Goal: Navigation & Orientation: Find specific page/section

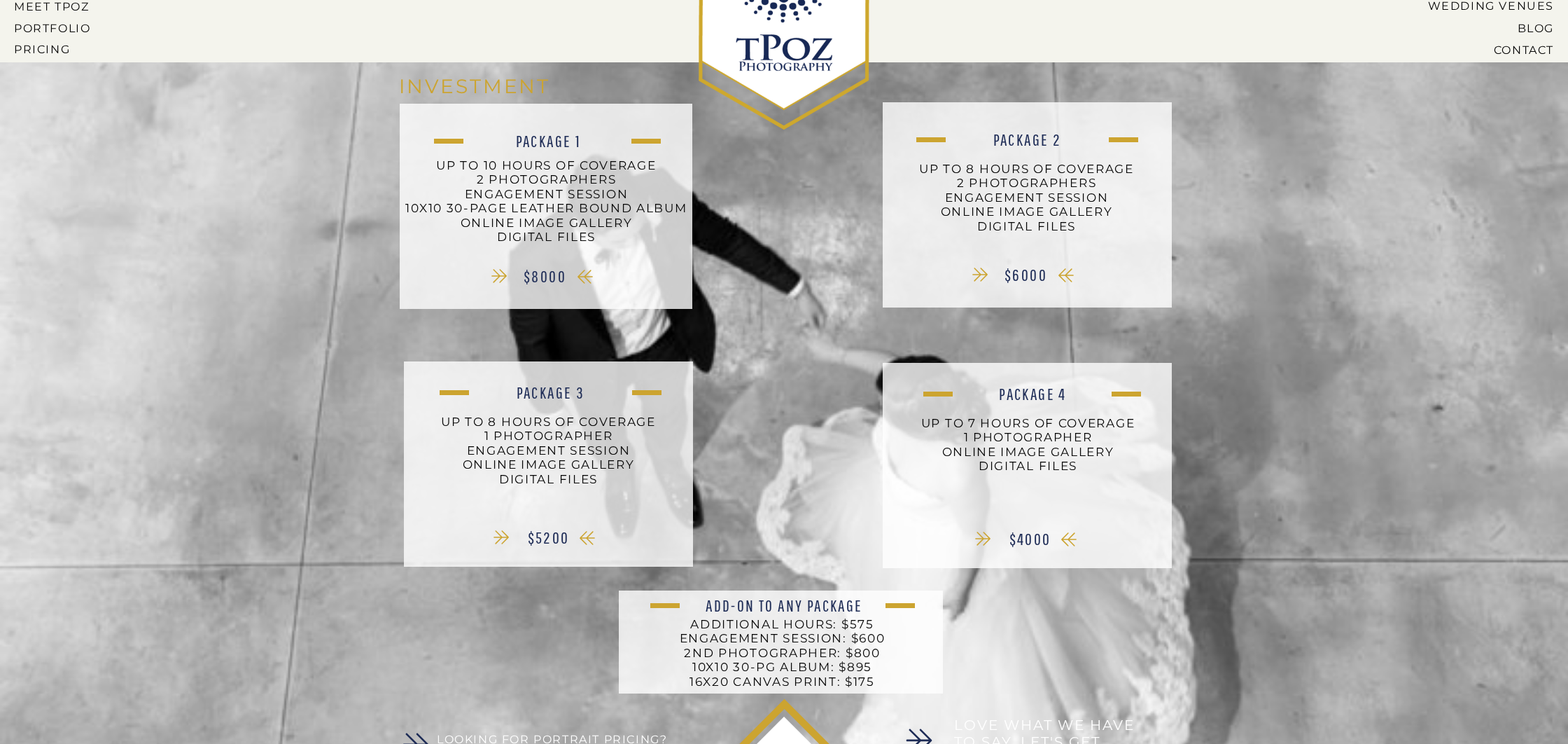
scroll to position [210, 0]
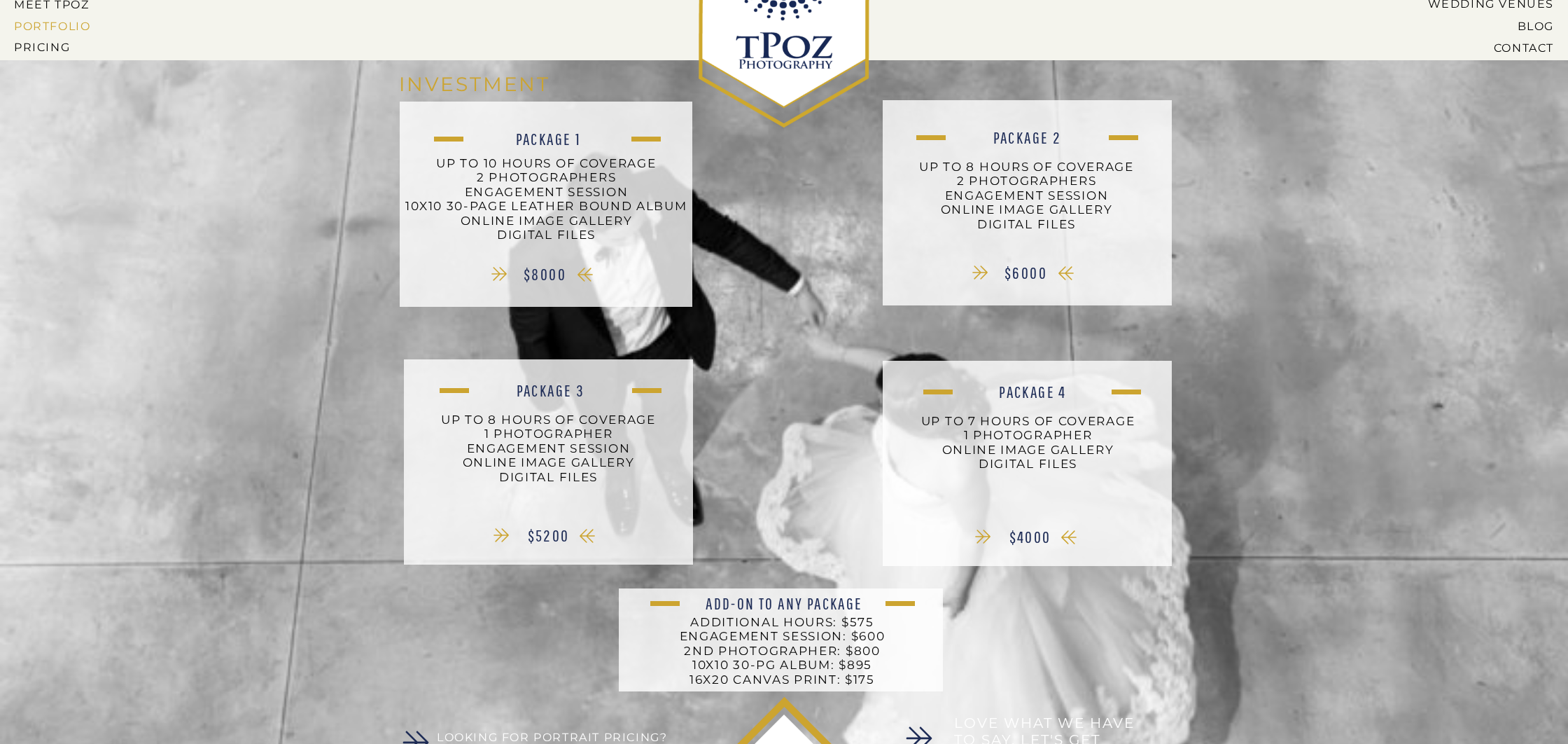
click at [40, 25] on nav "PORTFOLIO" at bounding box center [54, 26] width 80 height 13
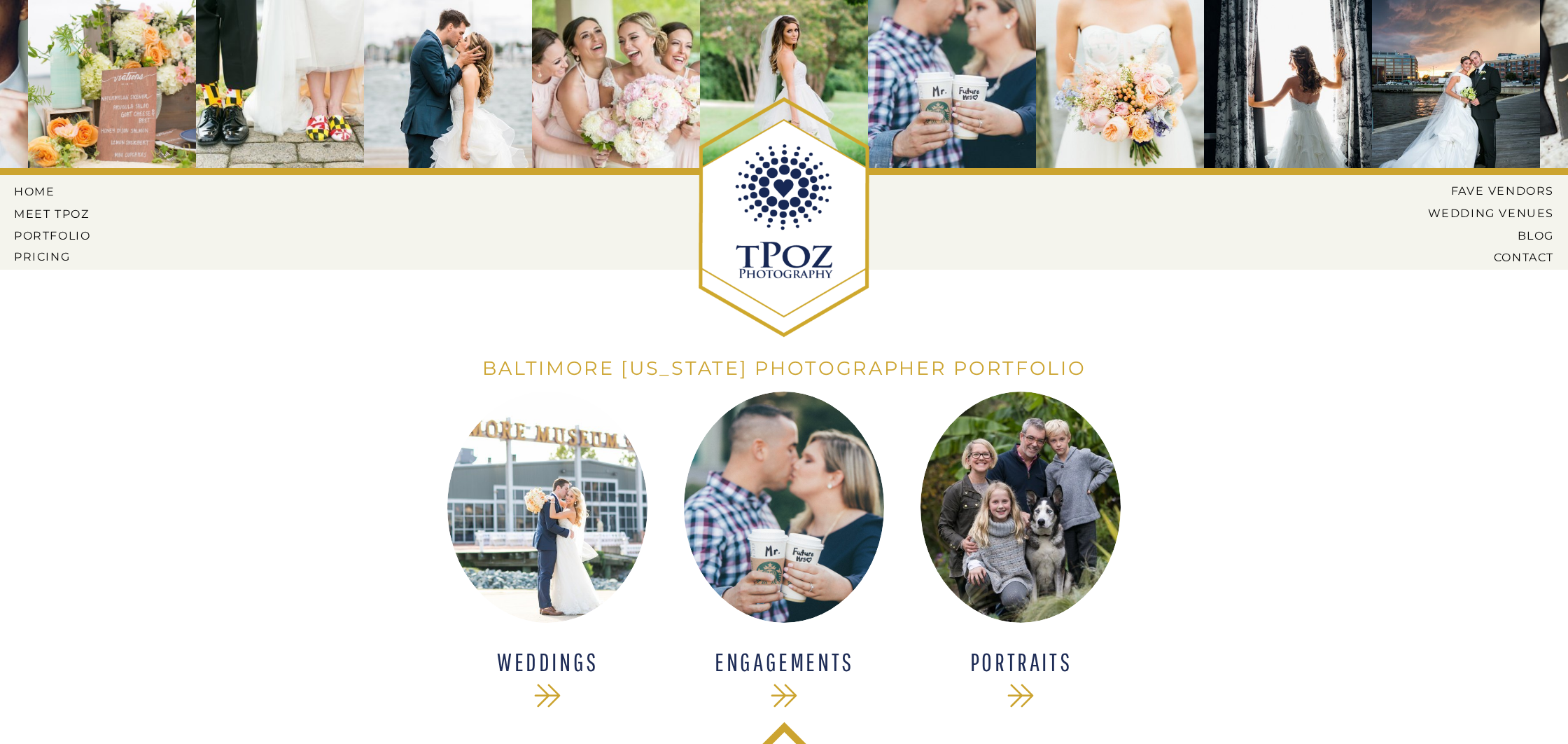
click at [556, 518] on div at bounding box center [548, 507] width 200 height 231
